Goal: Transaction & Acquisition: Purchase product/service

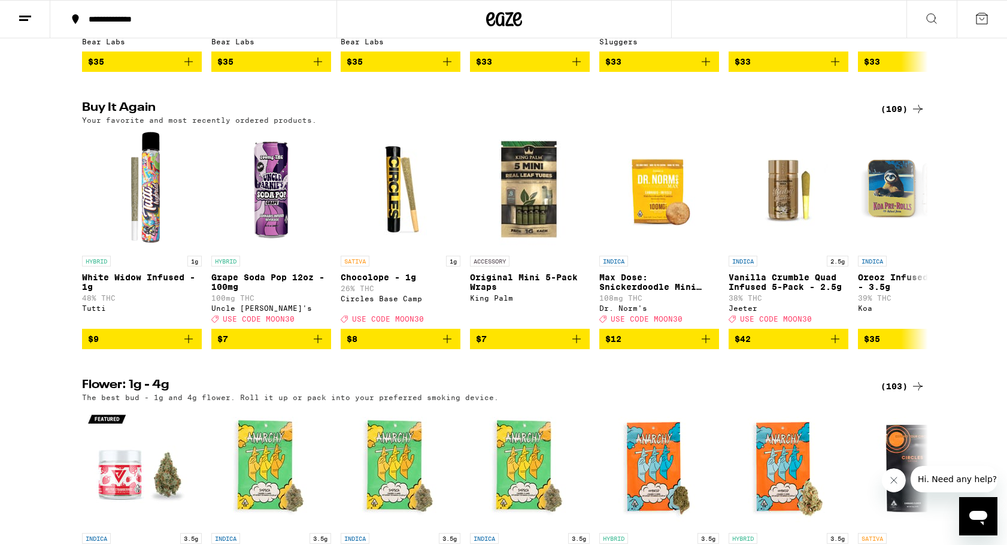
scroll to position [1181, 0]
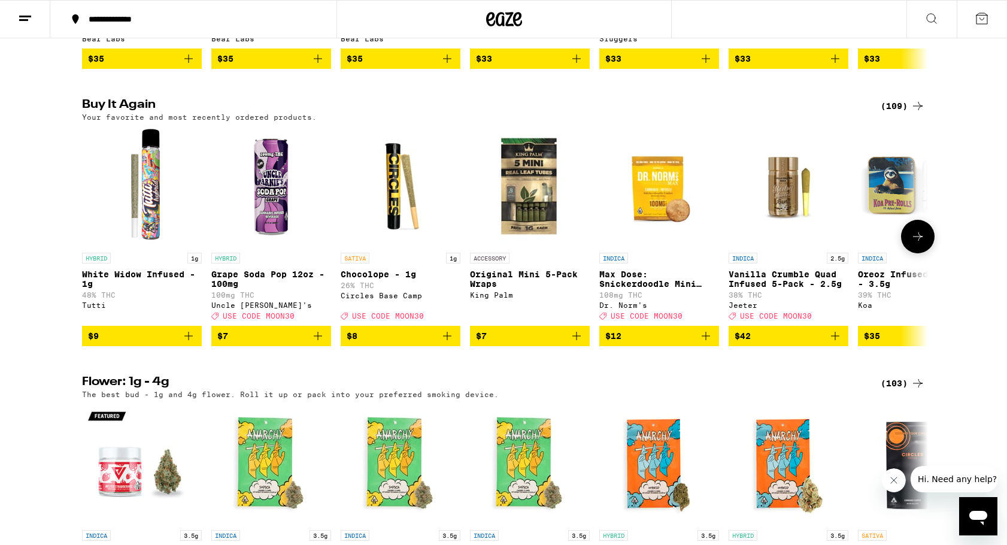
click at [388, 247] on img "Open page for Chocolope - 1g from Circles Base Camp" at bounding box center [401, 187] width 120 height 120
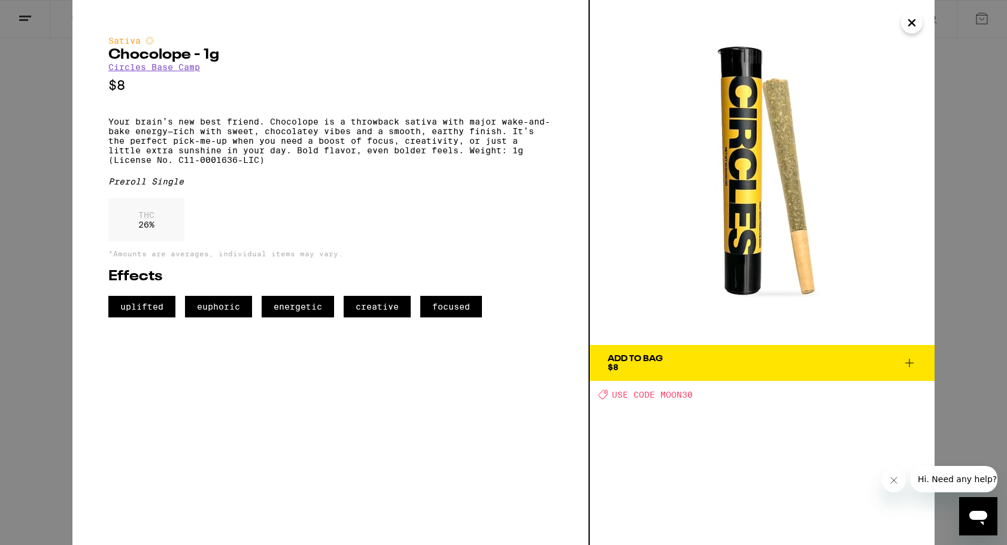
click at [906, 28] on icon "Close" at bounding box center [912, 23] width 14 height 18
